Goal: Download file/media

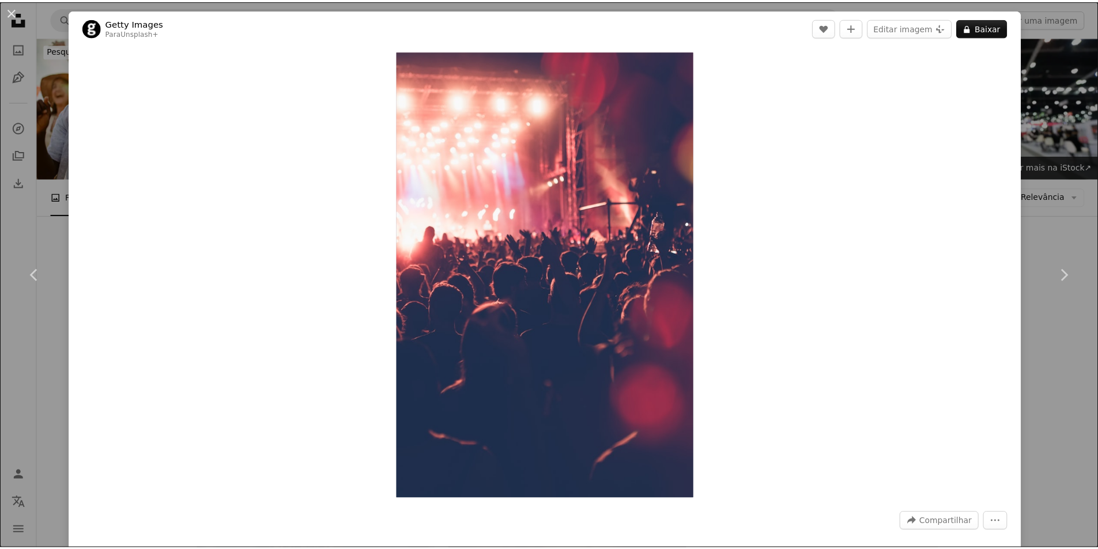
scroll to position [2190, 0]
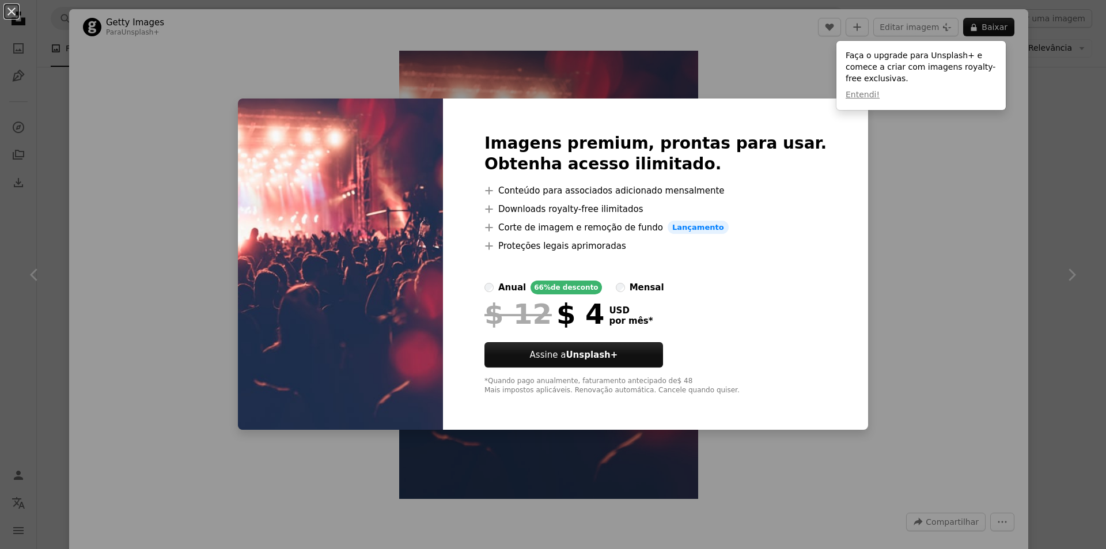
click at [912, 164] on div "An X shape Imagens premium, prontas para usar. Obtenha acesso ilimitado. A plus…" at bounding box center [553, 274] width 1106 height 549
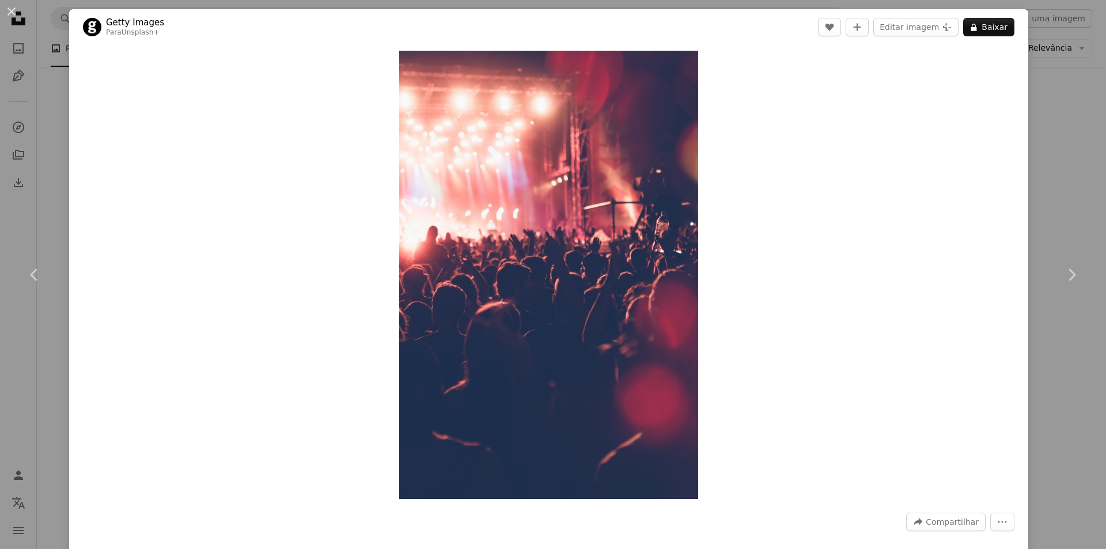
click at [1038, 143] on div "An X shape Chevron left Chevron right Getty Images Para Unsplash+ A heart A plu…" at bounding box center [553, 274] width 1106 height 549
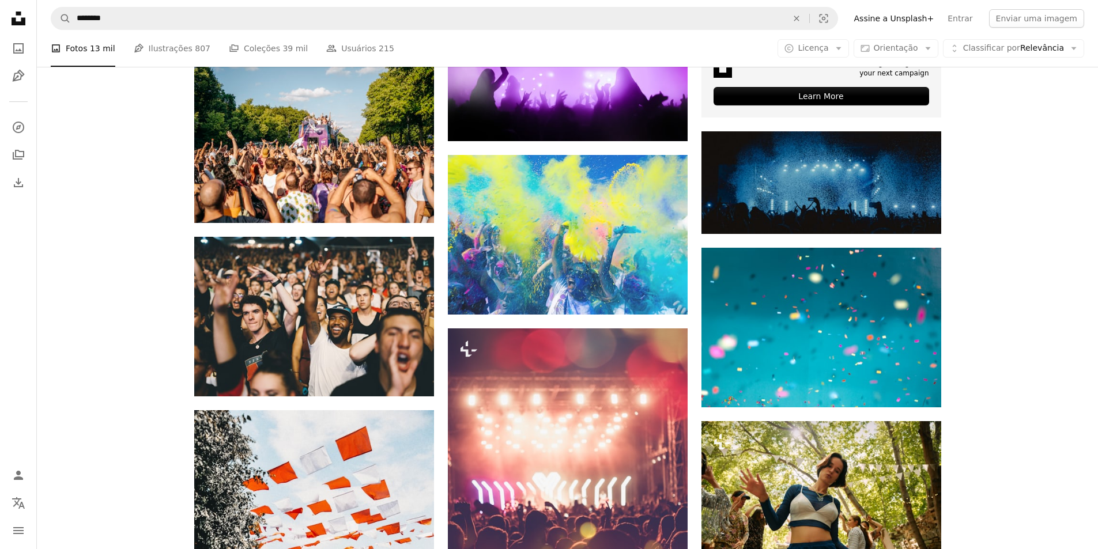
scroll to position [3803, 0]
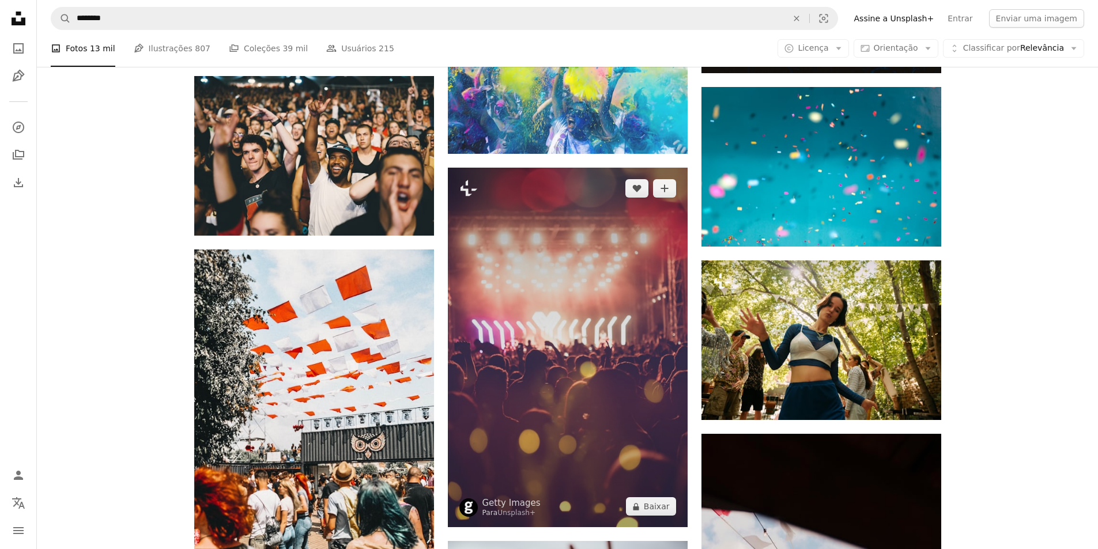
click at [628, 323] on img at bounding box center [568, 348] width 240 height 360
